Goal: Task Accomplishment & Management: Manage account settings

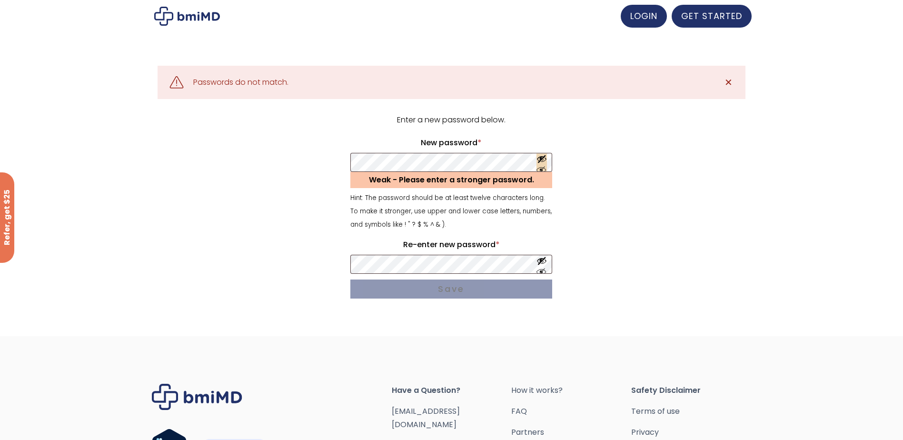
click at [543, 158] on button "Show password" at bounding box center [542, 163] width 10 height 18
click at [541, 260] on button "Show password" at bounding box center [542, 264] width 10 height 18
click at [346, 152] on form "Enter a new password below. New password * Required Weak - Please enter a stron…" at bounding box center [452, 208] width 588 height 190
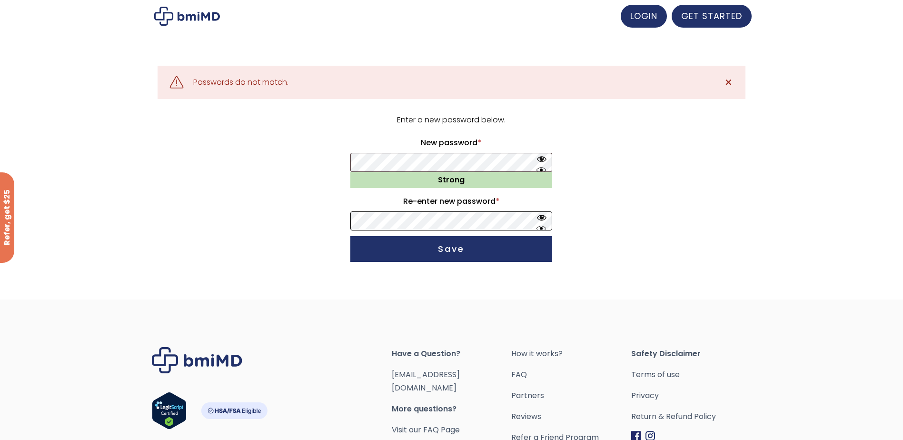
click at [340, 208] on form "Enter a new password below. New password * Required Strong Re-enter new passwor…" at bounding box center [452, 189] width 588 height 153
click at [350, 236] on button "Save" at bounding box center [451, 249] width 202 height 26
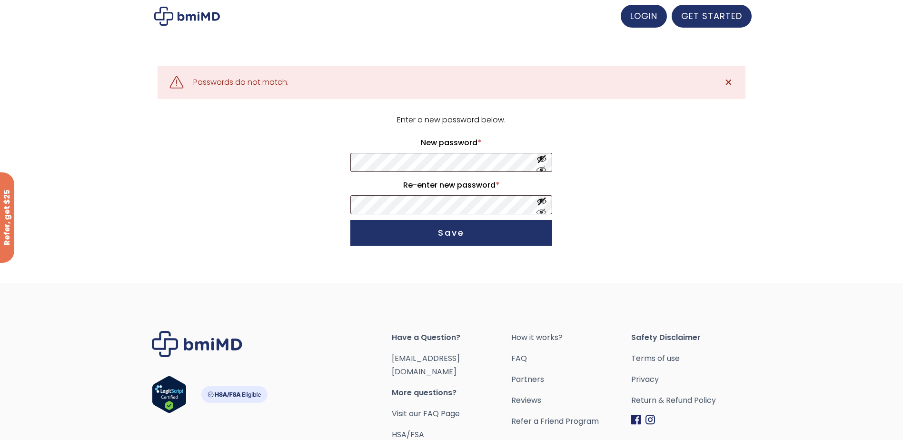
drag, startPoint x: 447, startPoint y: 182, endPoint x: 453, endPoint y: 181, distance: 5.8
click at [447, 182] on label "Re-enter new password * Required" at bounding box center [451, 185] width 202 height 15
click at [415, 156] on p "New password * Required" at bounding box center [451, 154] width 205 height 40
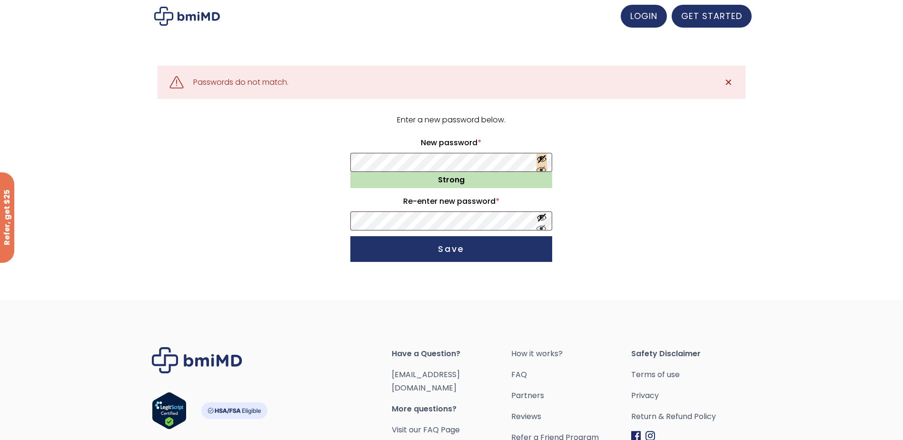
click at [541, 160] on button "Show password" at bounding box center [542, 163] width 10 height 18
click at [350, 236] on button "Save" at bounding box center [451, 249] width 202 height 26
click at [541, 158] on button "Show password" at bounding box center [542, 163] width 10 height 18
click at [540, 216] on button "Show password" at bounding box center [542, 221] width 10 height 18
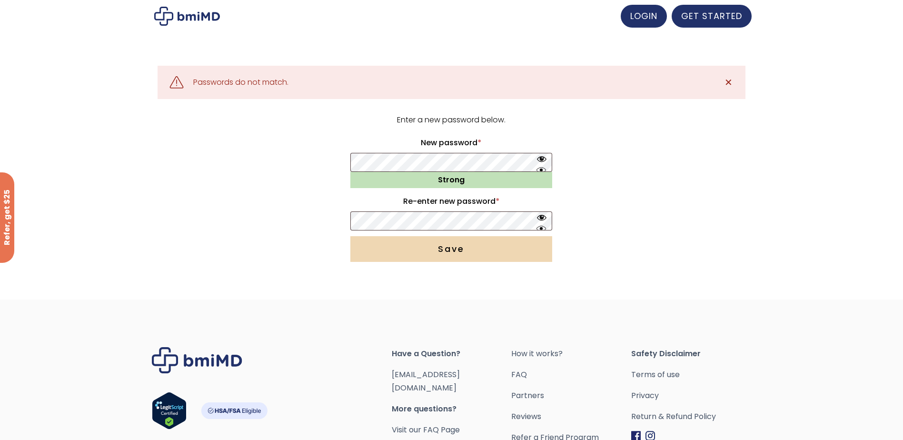
click at [412, 242] on button "Save" at bounding box center [451, 249] width 202 height 26
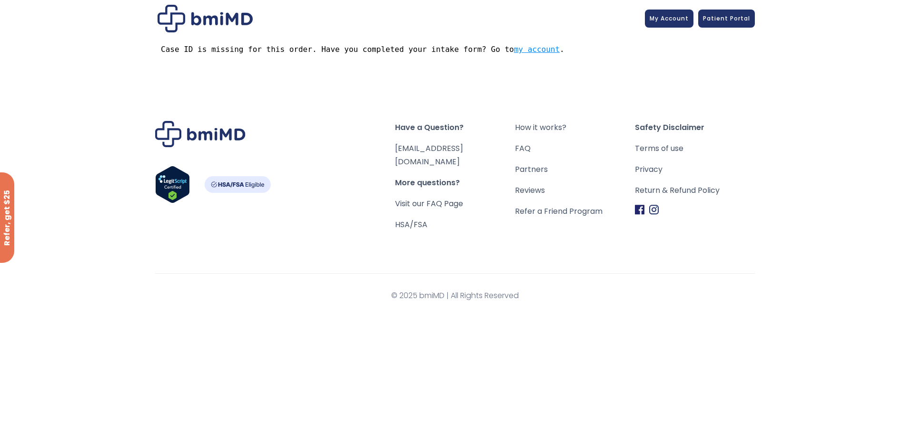
click at [514, 48] on link "my account" at bounding box center [537, 49] width 46 height 9
